Goal: Task Accomplishment & Management: Complete application form

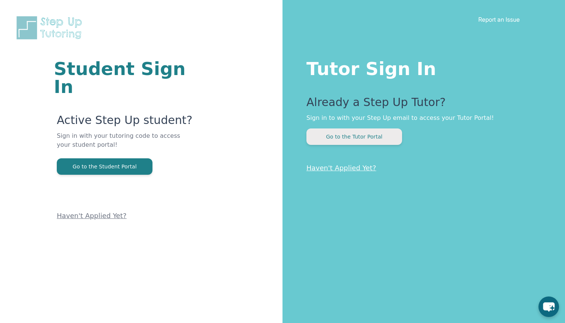
click at [337, 141] on button "Go to the Tutor Portal" at bounding box center [354, 137] width 96 height 16
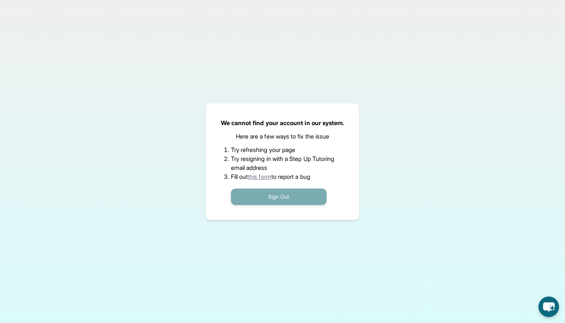
click at [286, 192] on button "Sign Out" at bounding box center [279, 197] width 96 height 16
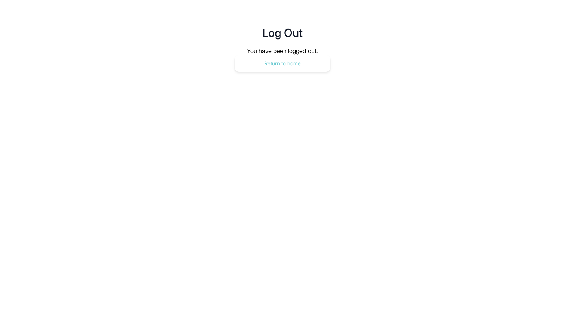
click at [302, 63] on button "Return to home" at bounding box center [283, 63] width 96 height 16
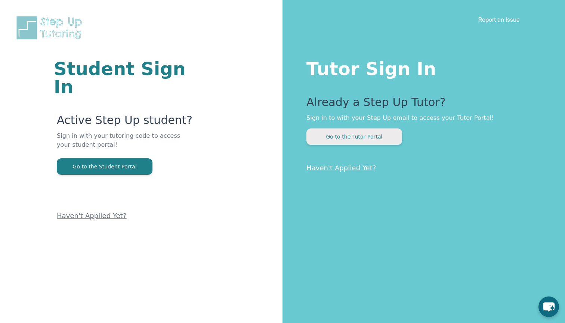
click at [334, 130] on button "Go to the Tutor Portal" at bounding box center [354, 137] width 96 height 16
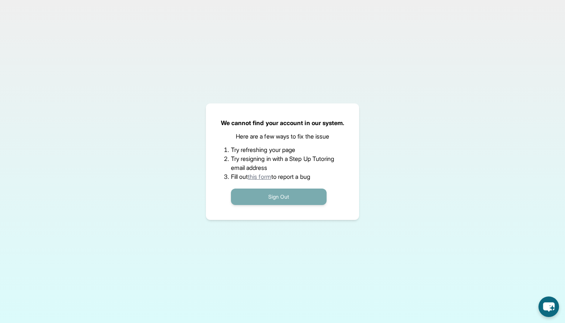
click at [268, 192] on button "Sign Out" at bounding box center [279, 197] width 96 height 16
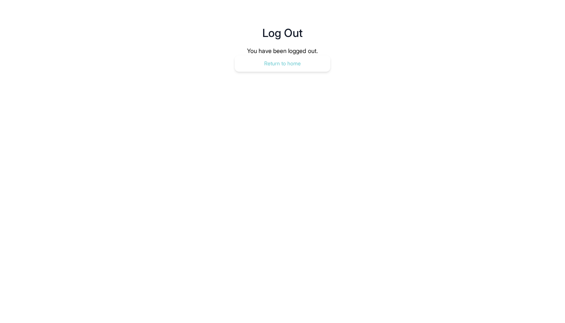
click at [268, 66] on button "Return to home" at bounding box center [283, 63] width 96 height 16
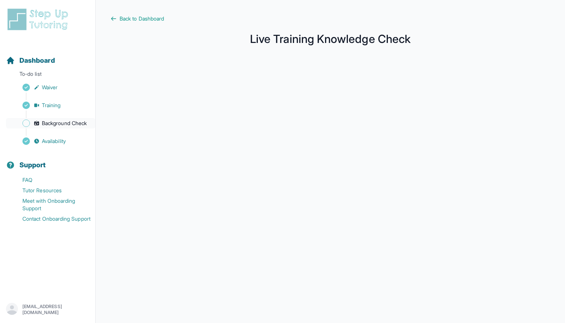
click at [52, 123] on span "Background Check" at bounding box center [64, 123] width 45 height 7
